Goal: Task Accomplishment & Management: Manage account settings

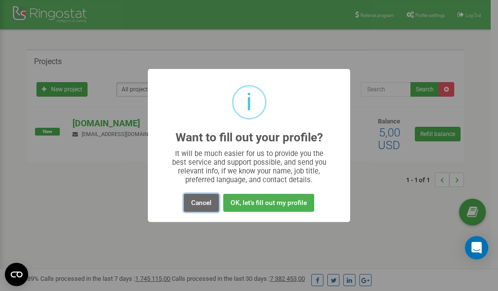
click at [199, 203] on button "Cancel" at bounding box center [201, 203] width 35 height 18
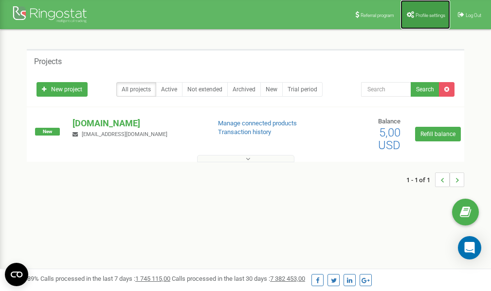
click at [424, 17] on span "Profile settings" at bounding box center [430, 15] width 30 height 5
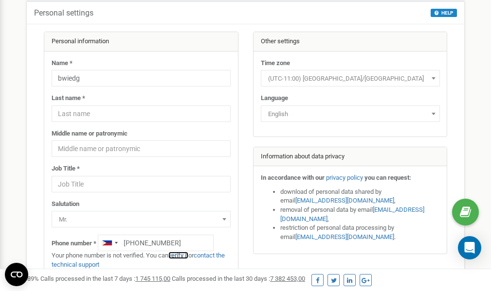
click at [181, 255] on link "verify it" at bounding box center [178, 255] width 20 height 7
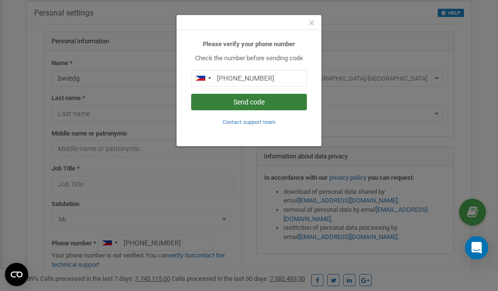
click at [244, 104] on button "Send code" at bounding box center [249, 102] width 116 height 17
